Goal: Book appointment/travel/reservation

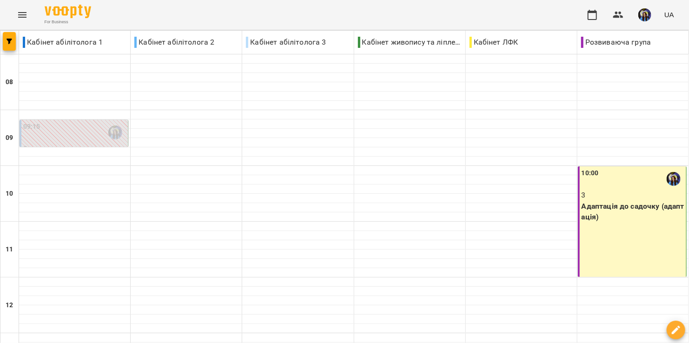
type input "**********"
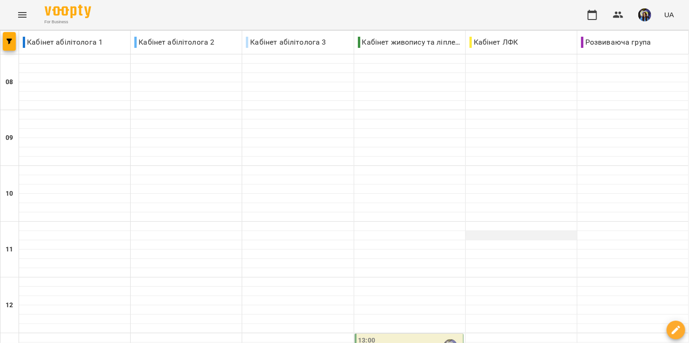
scroll to position [379, 0]
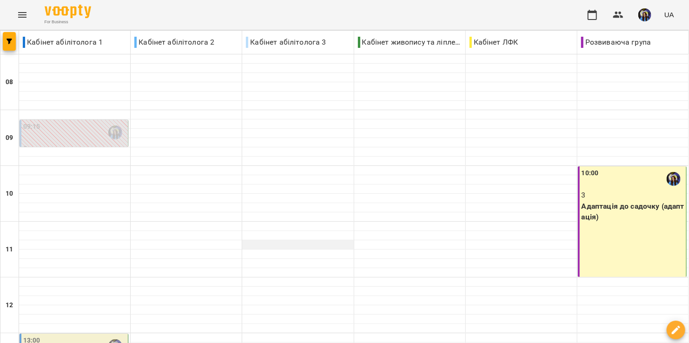
scroll to position [211, 0]
type input "**********"
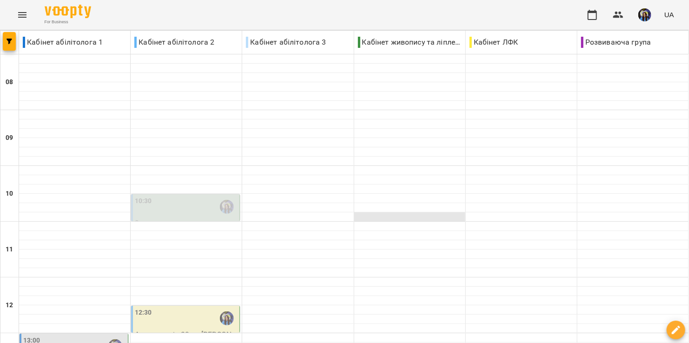
scroll to position [137, 0]
click at [212, 308] on div "12:30" at bounding box center [186, 318] width 103 height 21
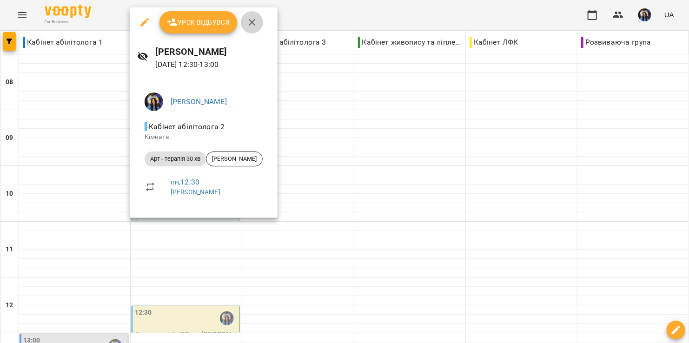
click at [251, 22] on icon "button" at bounding box center [252, 22] width 7 height 7
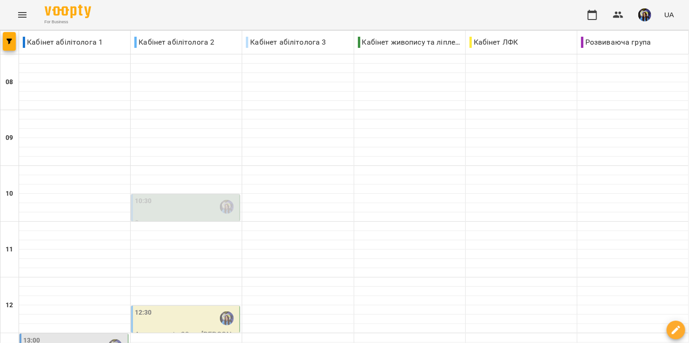
scroll to position [251, 0]
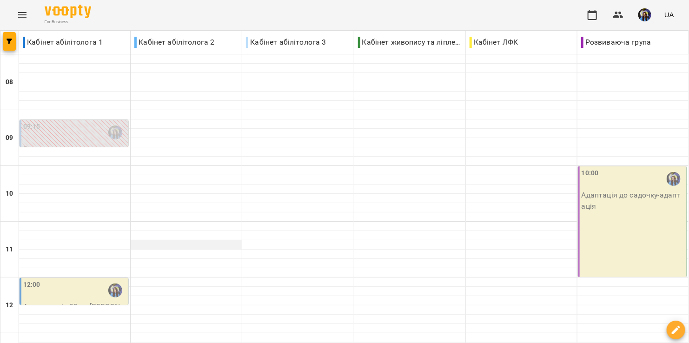
scroll to position [236, 0]
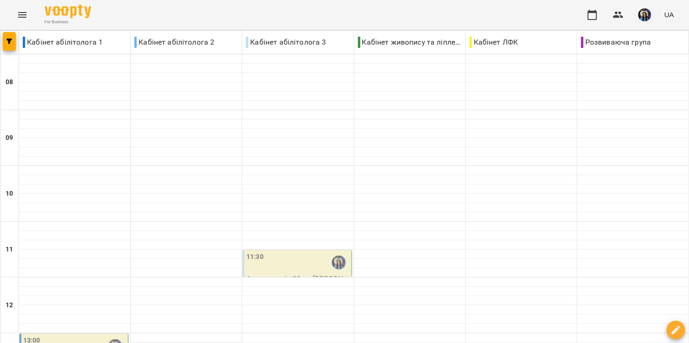
scroll to position [200, 0]
click at [304, 252] on div "11:30" at bounding box center [297, 262] width 103 height 21
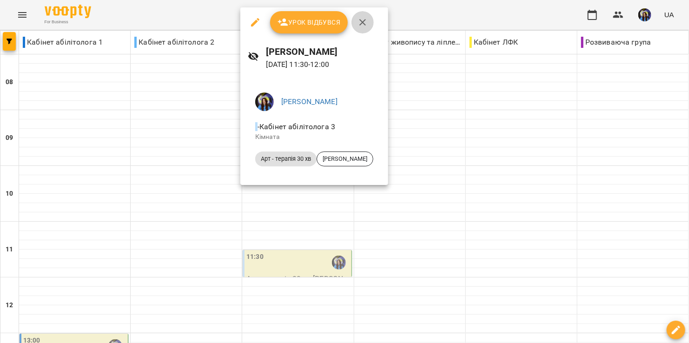
click at [359, 18] on icon "button" at bounding box center [362, 22] width 11 height 11
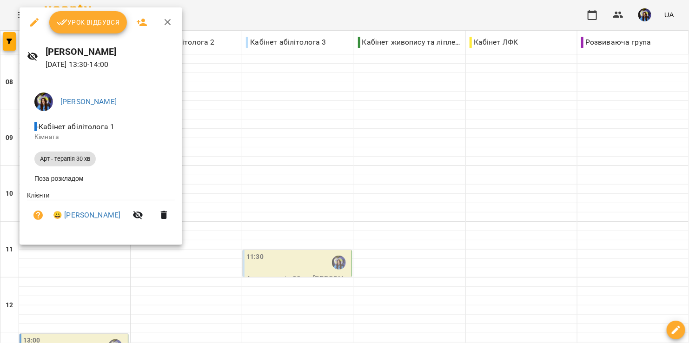
click at [165, 22] on icon "button" at bounding box center [167, 22] width 11 height 11
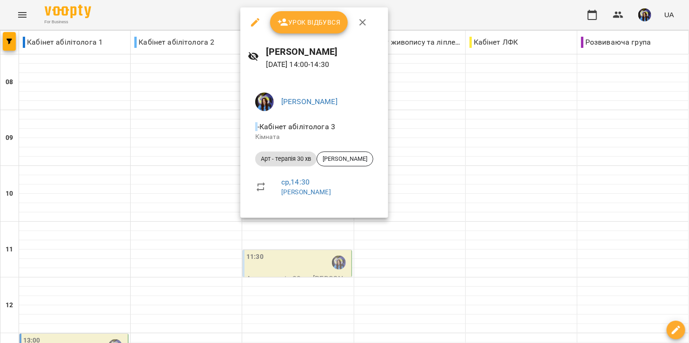
click at [497, 182] on div at bounding box center [344, 171] width 689 height 343
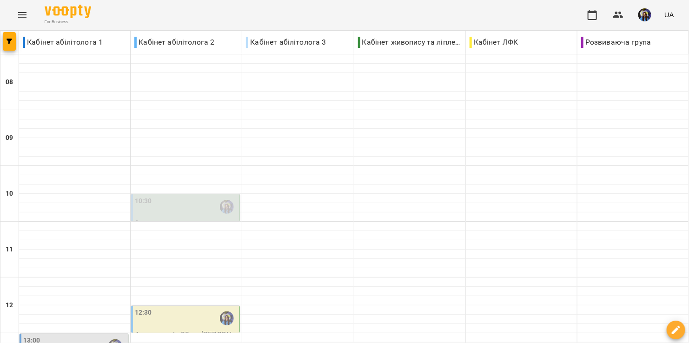
scroll to position [319, 0]
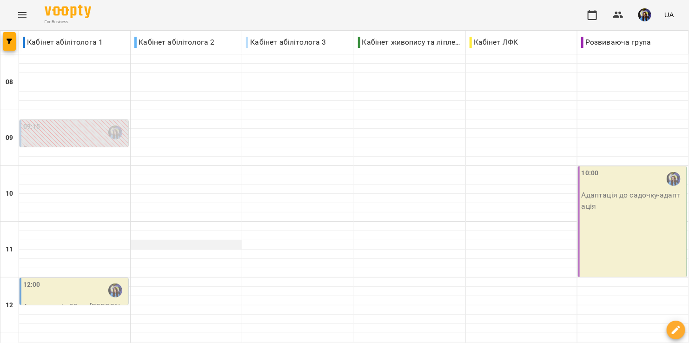
scroll to position [438, 0]
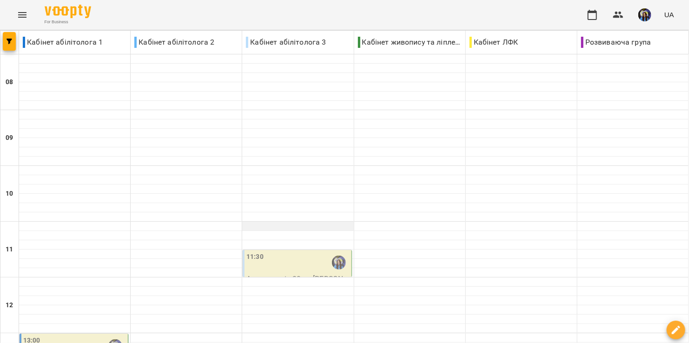
scroll to position [366, 0]
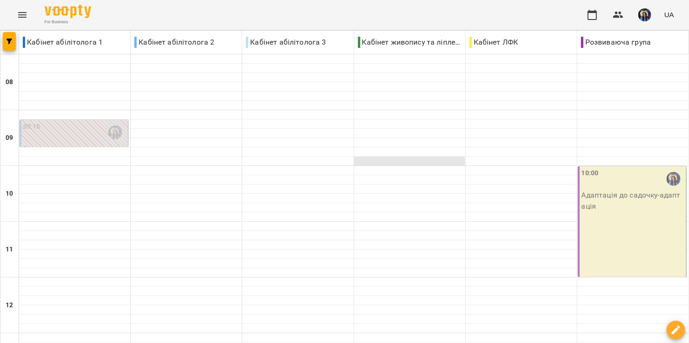
scroll to position [394, 0]
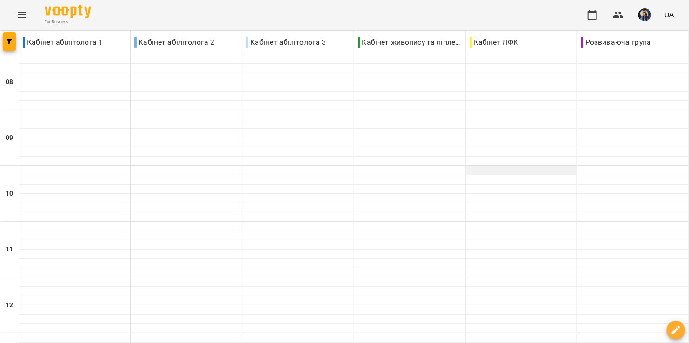
scroll to position [350, 0]
